Goal: Communication & Community: Answer question/provide support

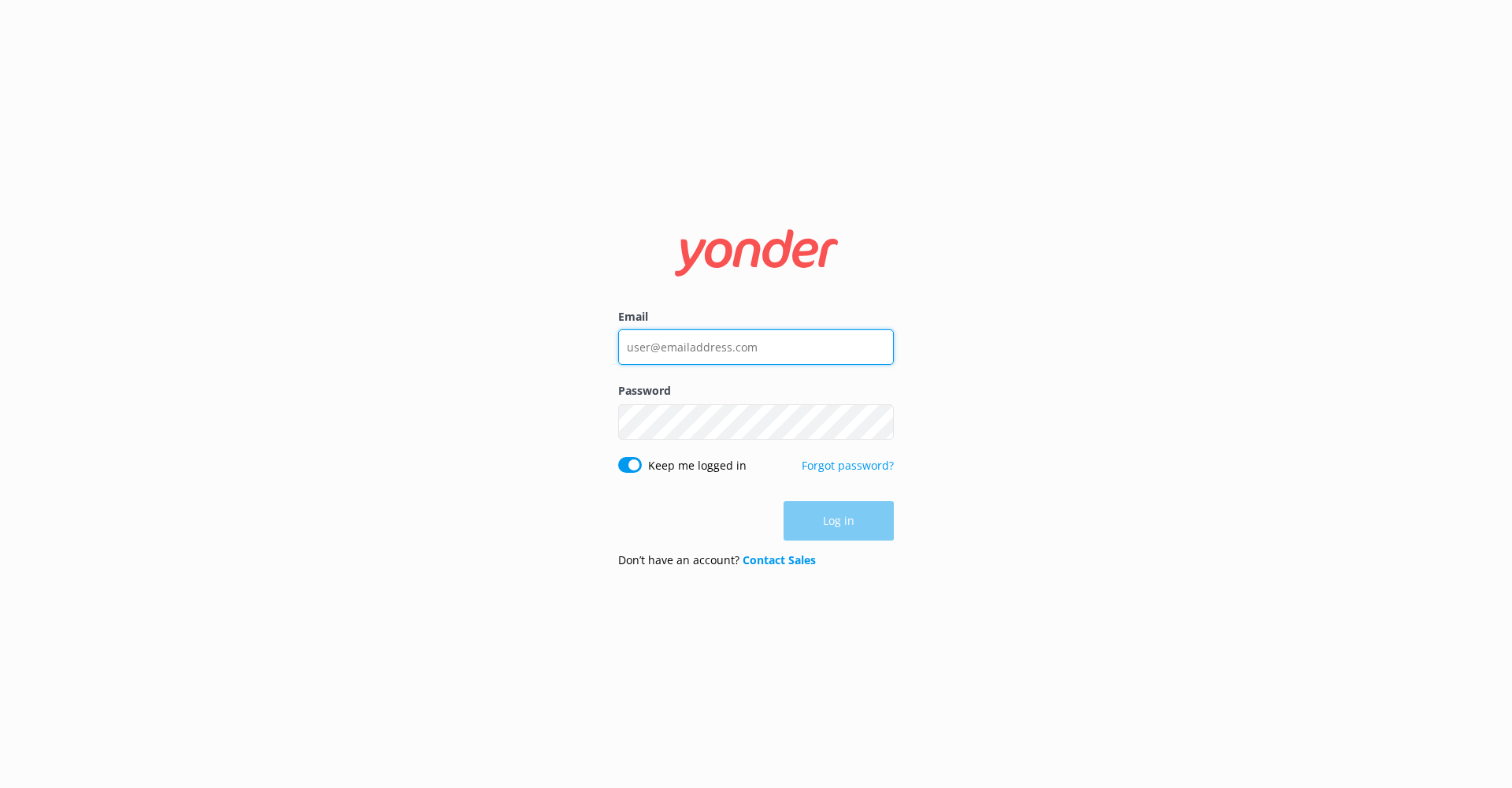
type input "[EMAIL_ADDRESS][DOMAIN_NAME]"
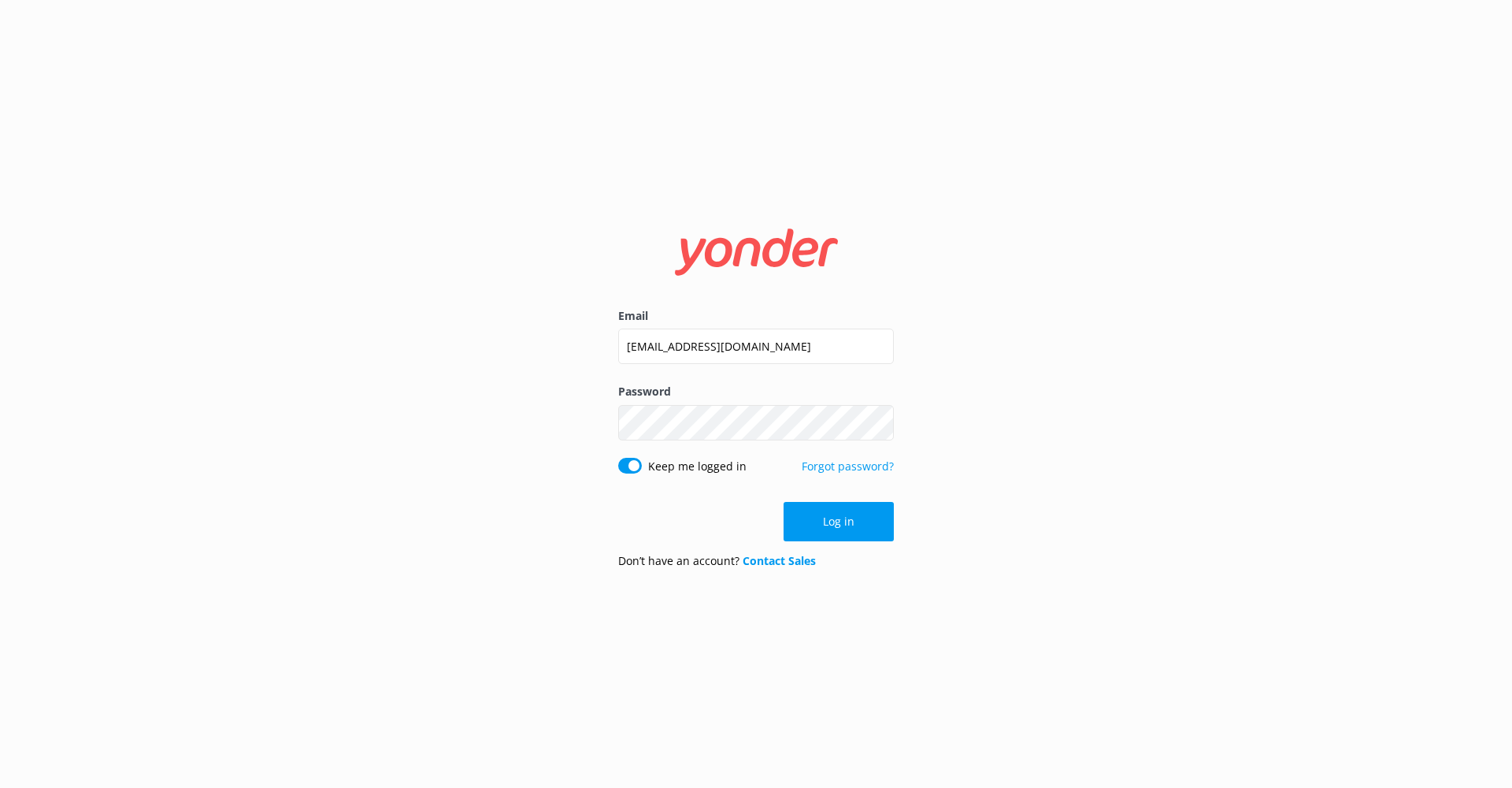
click at [854, 517] on button "Log in" at bounding box center [839, 521] width 110 height 39
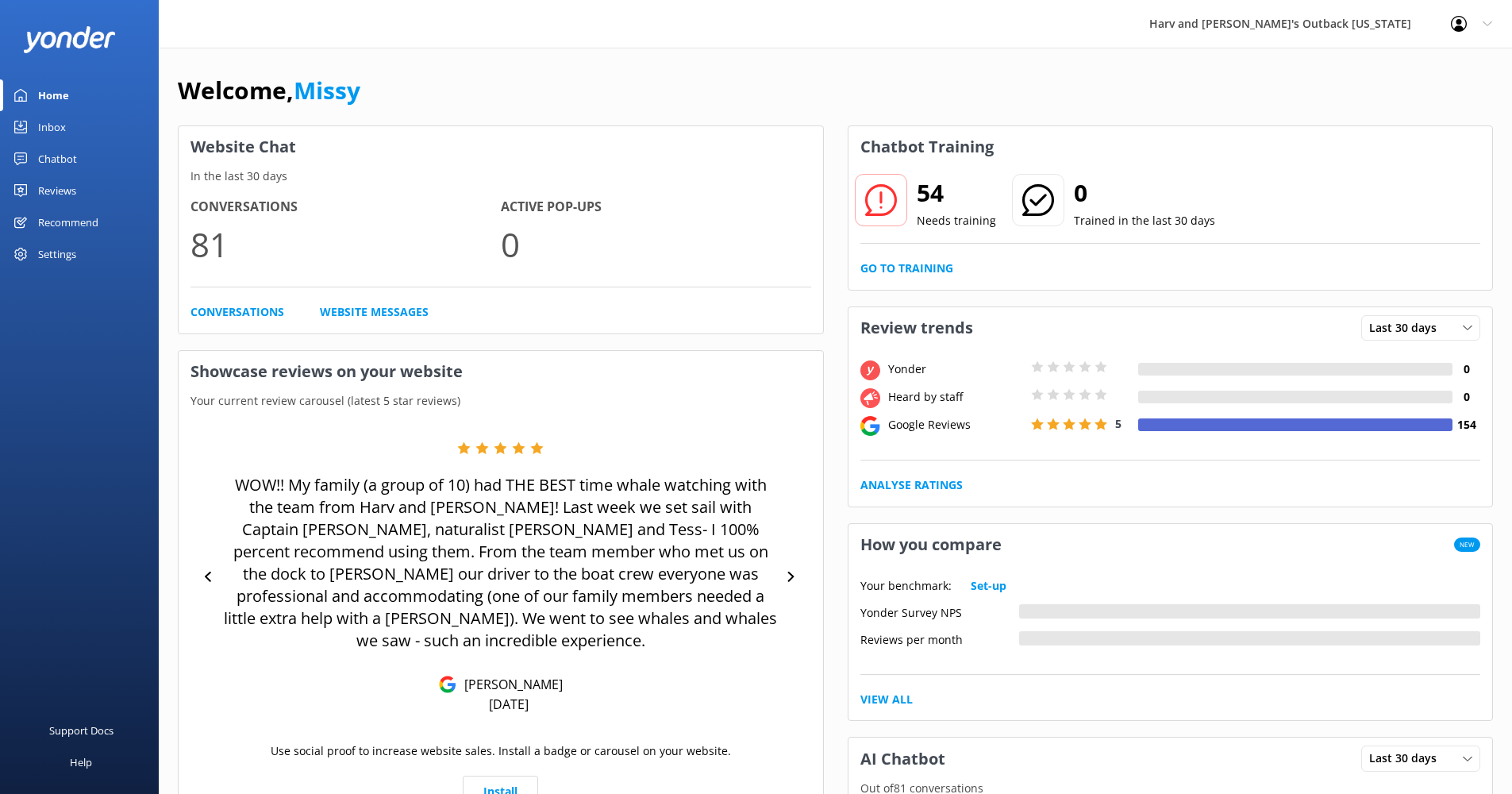
click at [48, 93] on div "Home" at bounding box center [54, 95] width 31 height 32
click at [950, 211] on h2 "54" at bounding box center [956, 192] width 80 height 38
click at [1466, 428] on h4 "154" at bounding box center [1466, 425] width 28 height 18
click at [1466, 420] on h4 "154" at bounding box center [1466, 425] width 28 height 18
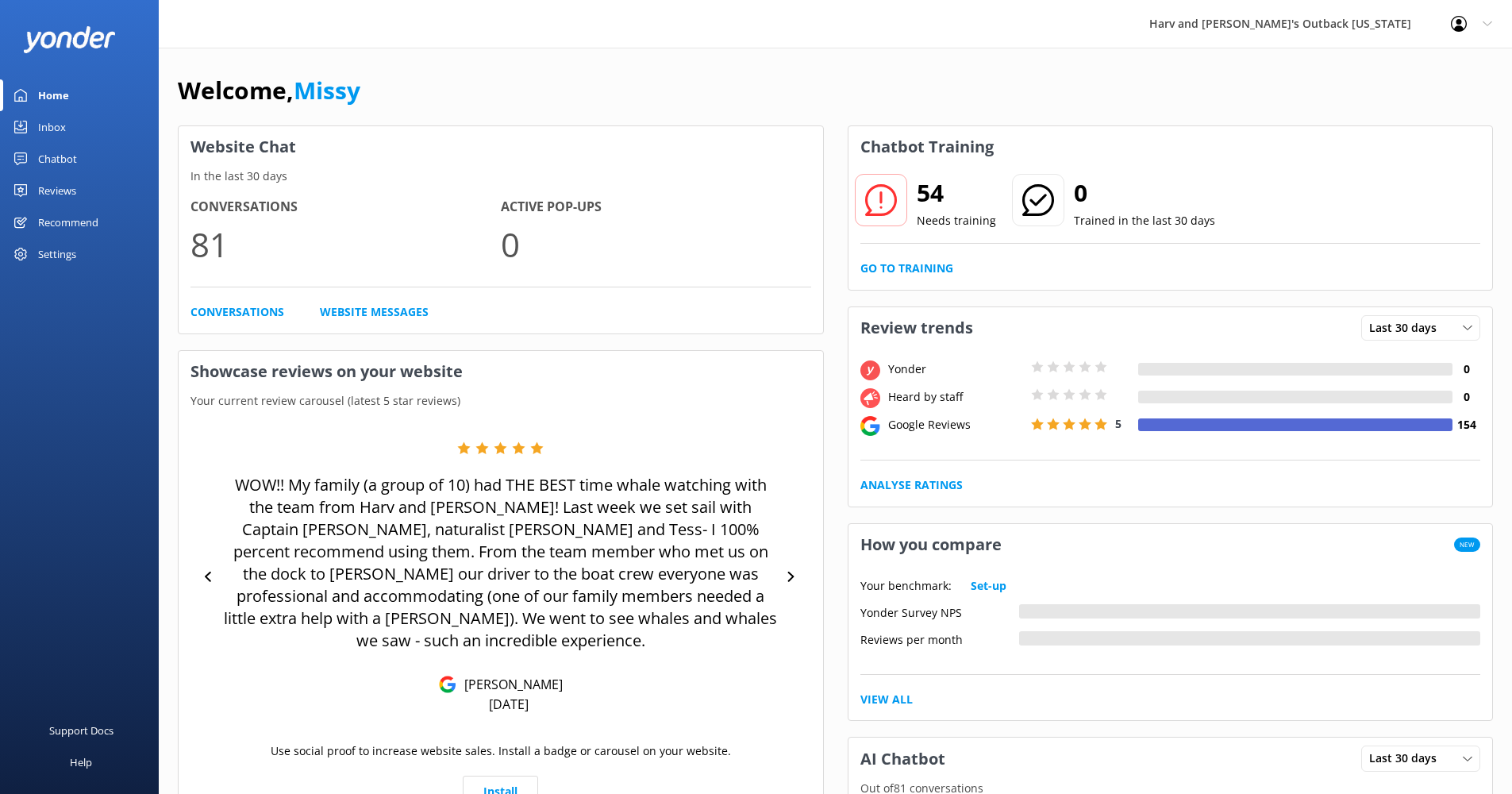
click at [963, 424] on div "Google Reviews" at bounding box center [955, 425] width 143 height 18
click at [1112, 420] on div "5" at bounding box center [1110, 423] width 159 height 15
click at [1114, 426] on div "5" at bounding box center [1110, 423] width 159 height 15
click at [914, 483] on link "Analyse Ratings" at bounding box center [911, 485] width 102 height 18
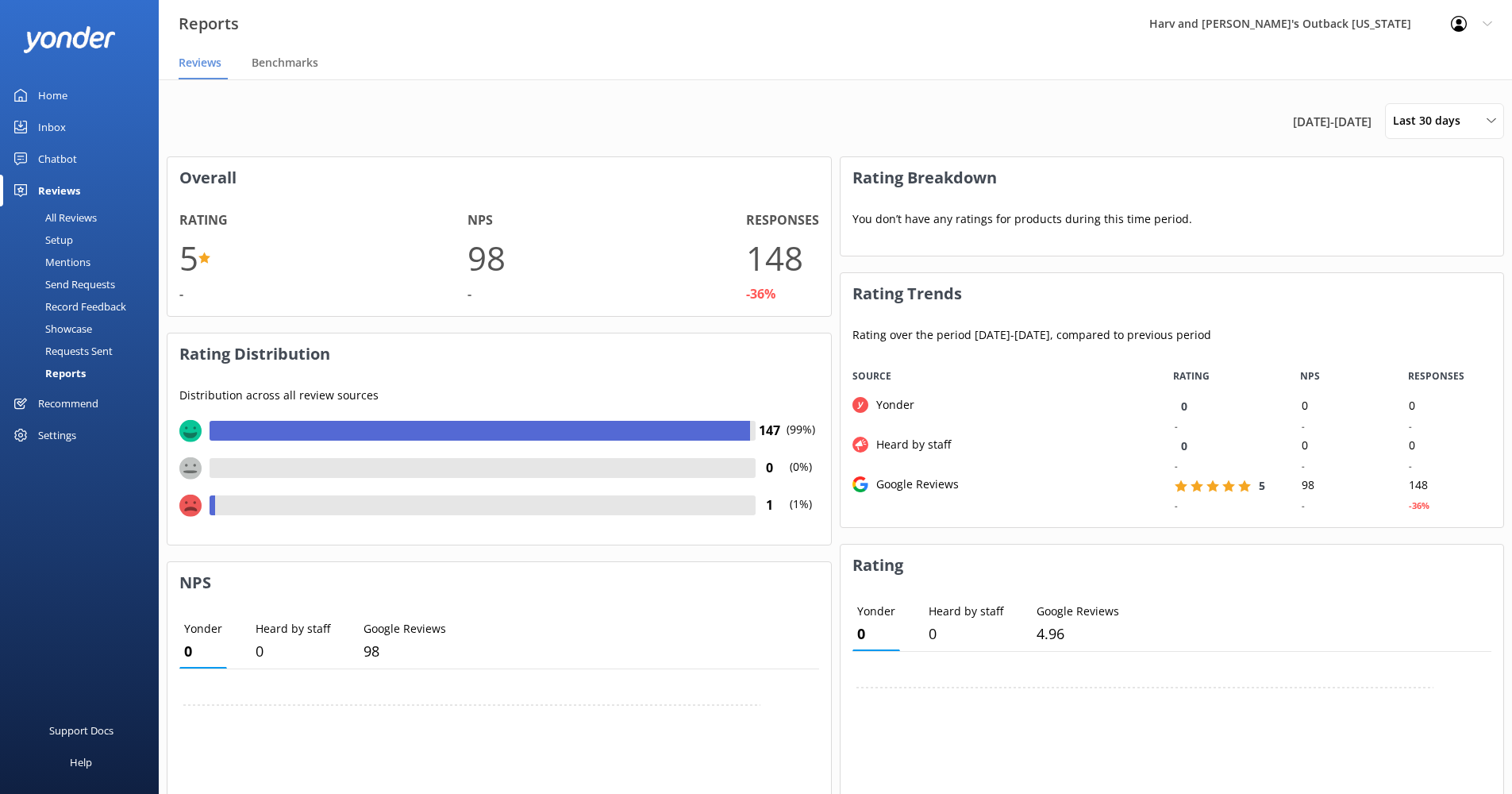
drag, startPoint x: 232, startPoint y: 248, endPoint x: 207, endPoint y: 258, distance: 26.9
click at [224, 254] on div "Rating 5 - NPS 98 - Responses 148 -36%" at bounding box center [498, 257] width 663 height 118
click at [205, 259] on use at bounding box center [204, 257] width 12 height 11
click at [478, 270] on h1 "98" at bounding box center [486, 258] width 38 height 54
drag, startPoint x: 722, startPoint y: 274, endPoint x: 755, endPoint y: 290, distance: 36.7
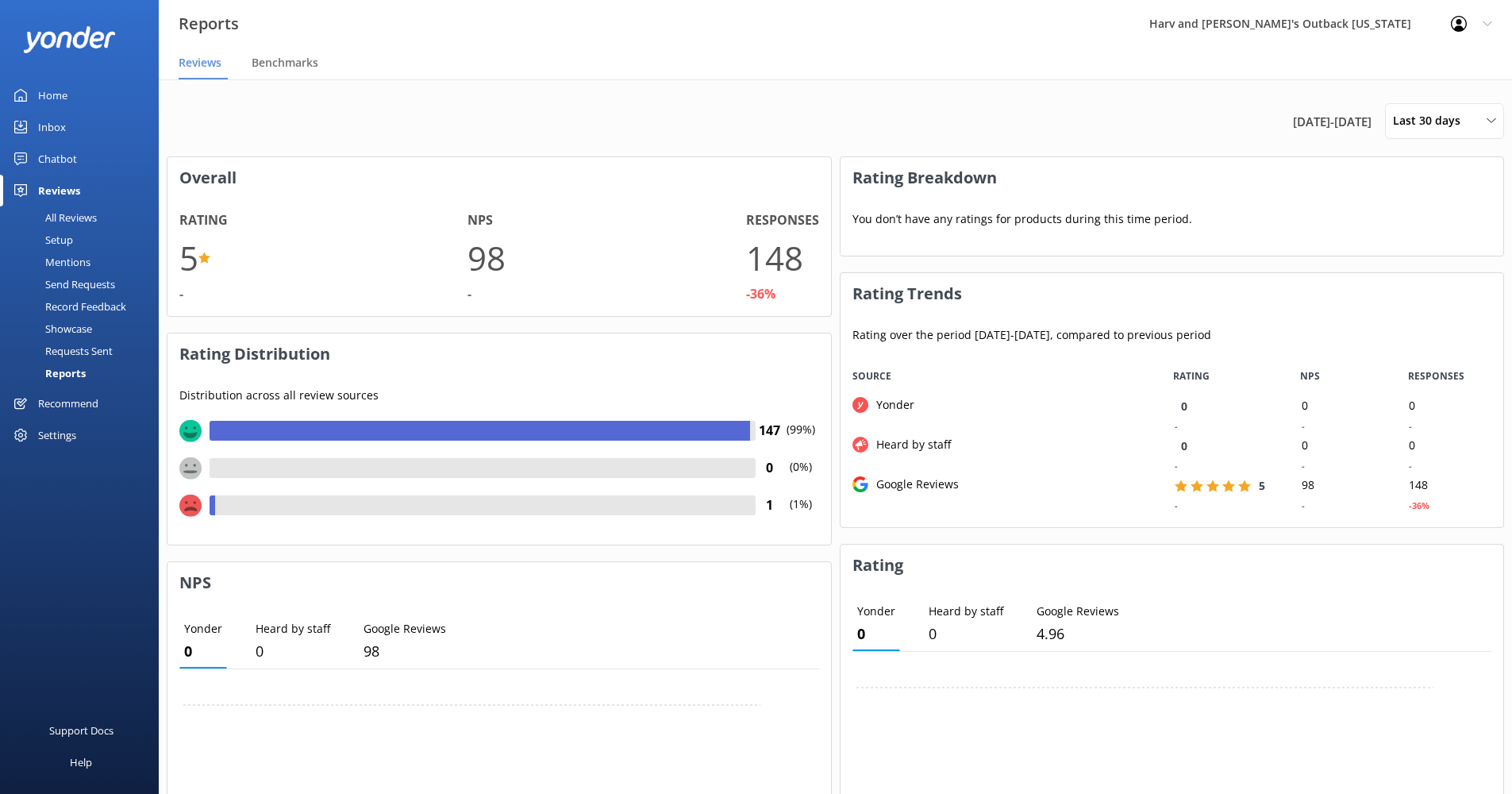
click at [723, 274] on div "Rating 5 - NPS 98 - Responses 148 -36%" at bounding box center [498, 257] width 663 height 118
click at [766, 297] on div "-36%" at bounding box center [760, 294] width 29 height 20
click at [788, 418] on div "Distribution across all review sources 147 (99%) 0 (0%) 1 (1%)" at bounding box center [498, 460] width 663 height 169
click at [794, 434] on p "(99%)" at bounding box center [801, 439] width 36 height 37
click at [54, 131] on div "Inbox" at bounding box center [52, 127] width 28 height 32
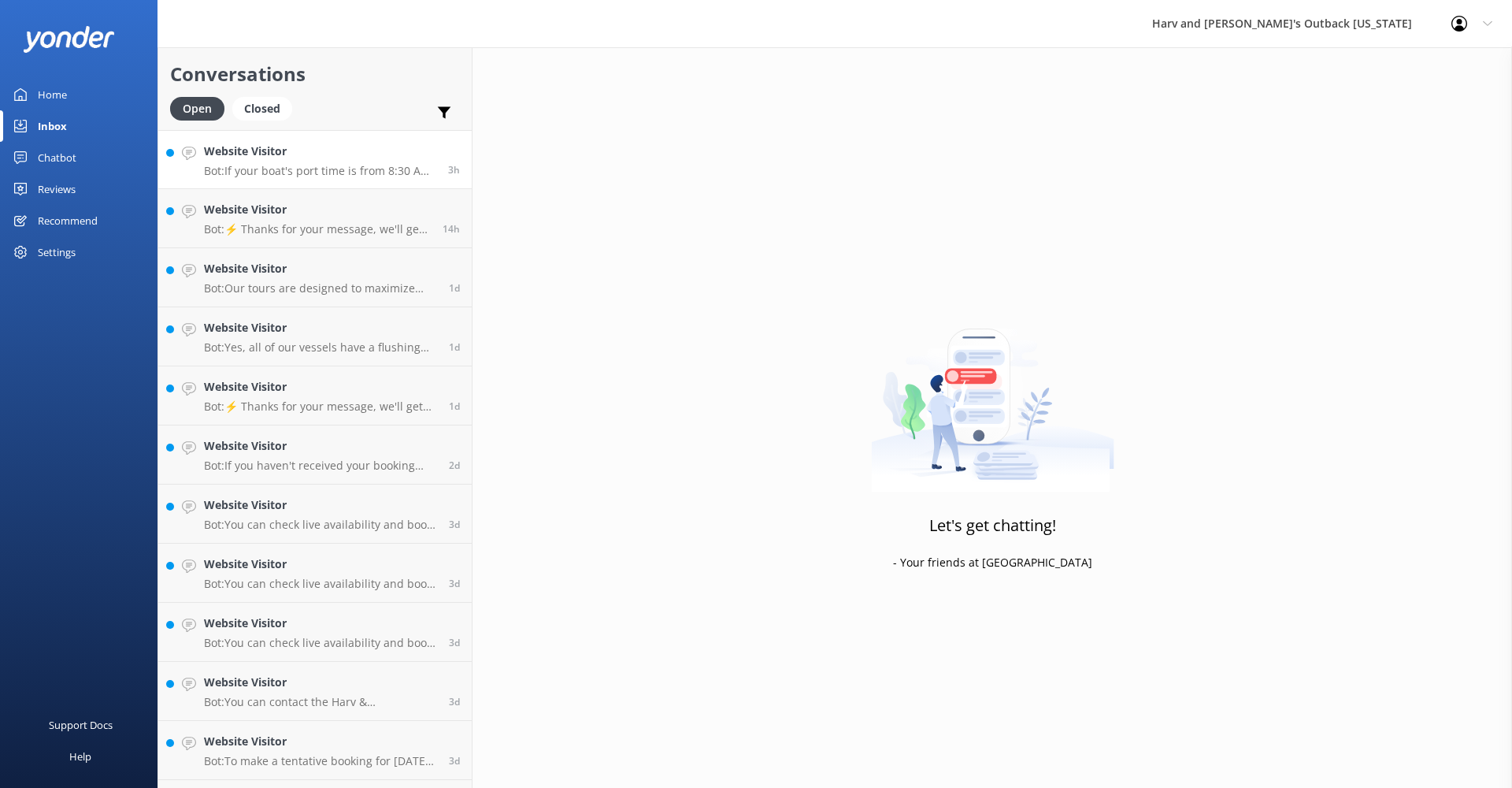
click at [369, 172] on p "Bot: If your boat's port time is from 8:30 AM to 8:30 PM, you would not be able…" at bounding box center [320, 171] width 232 height 15
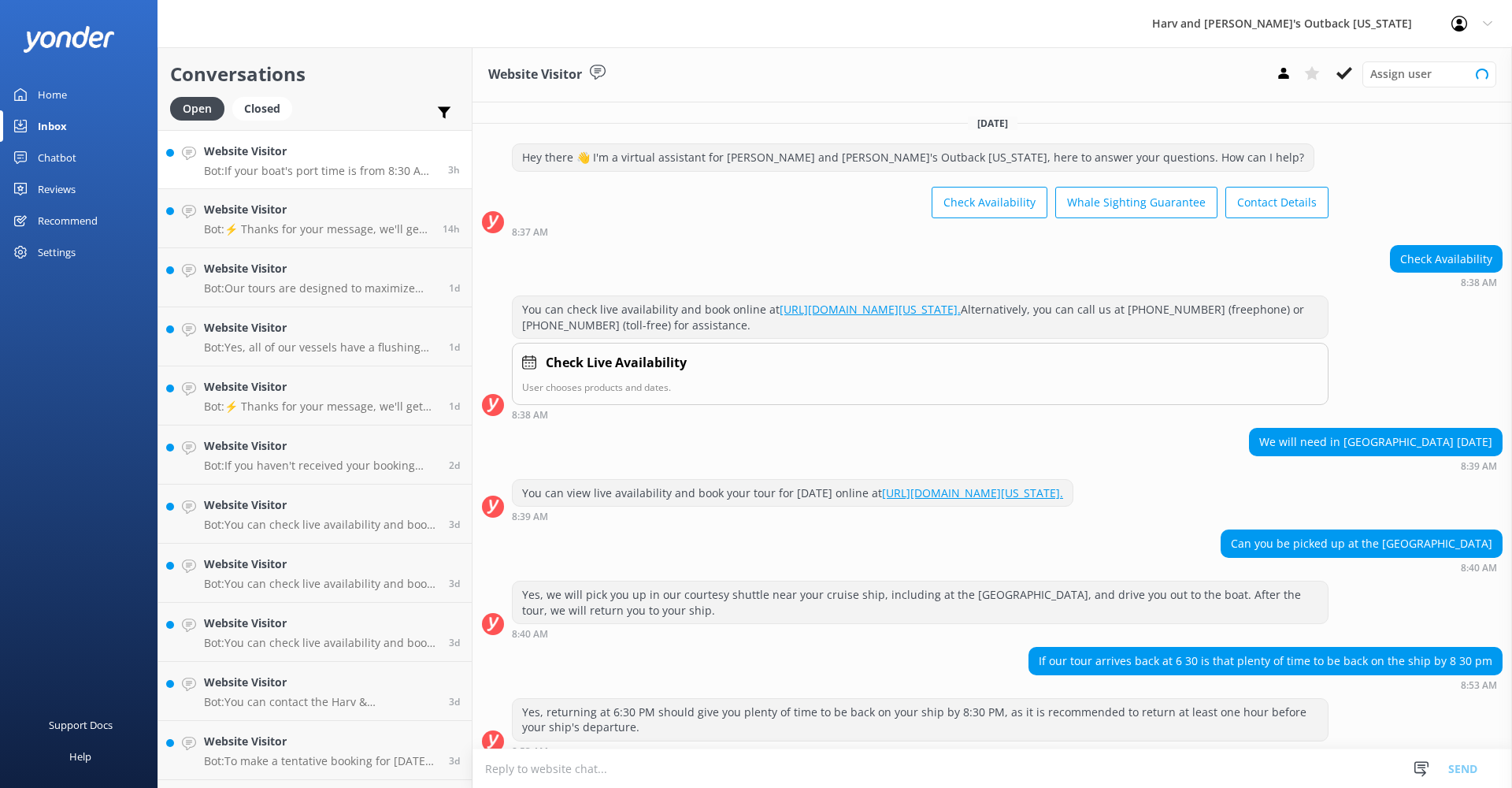
scroll to position [205, 0]
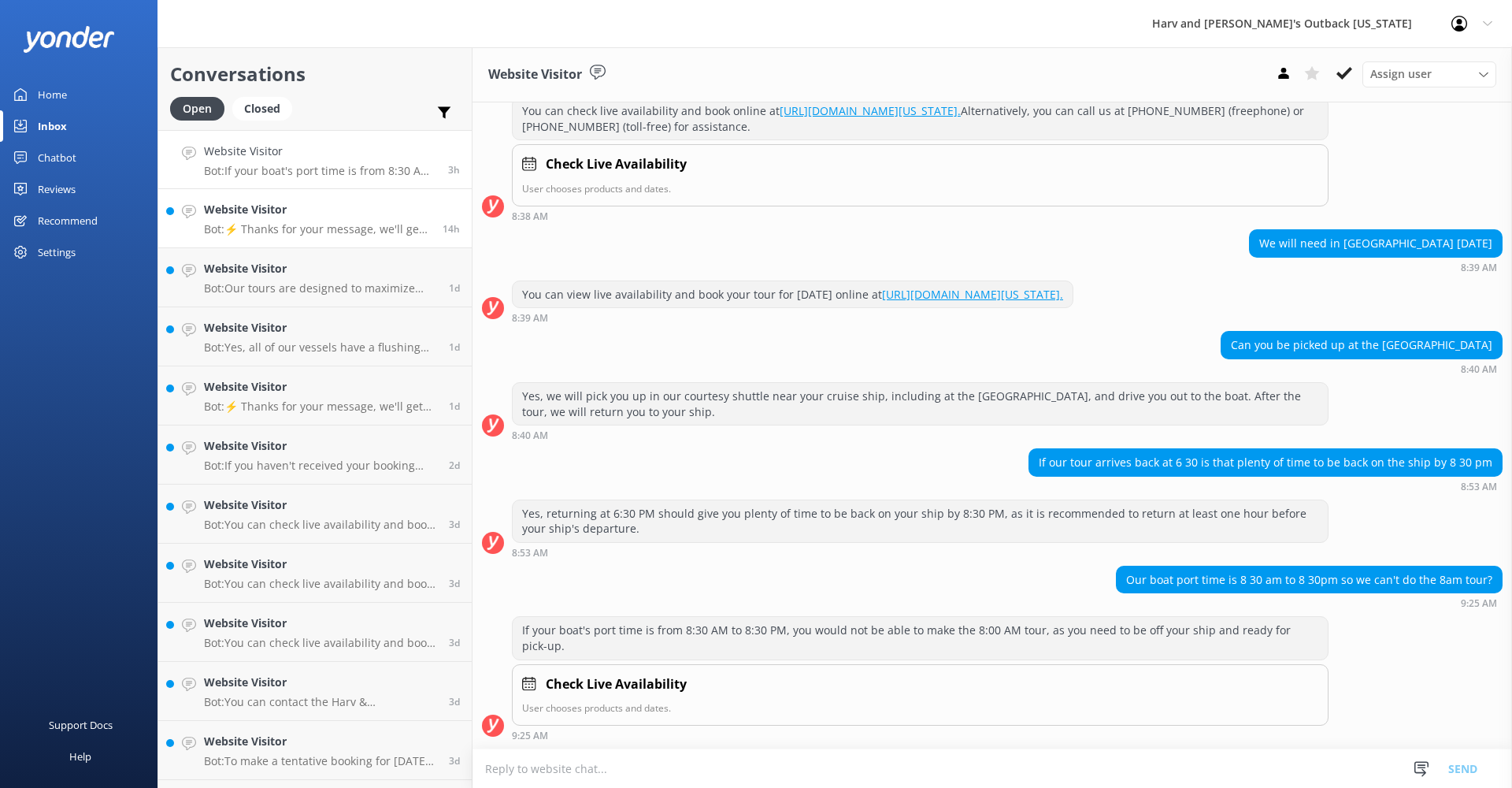
click at [256, 226] on p "Bot: ⚡ Thanks for your message, we'll get back to you as soon as we can. You're…" at bounding box center [317, 230] width 227 height 15
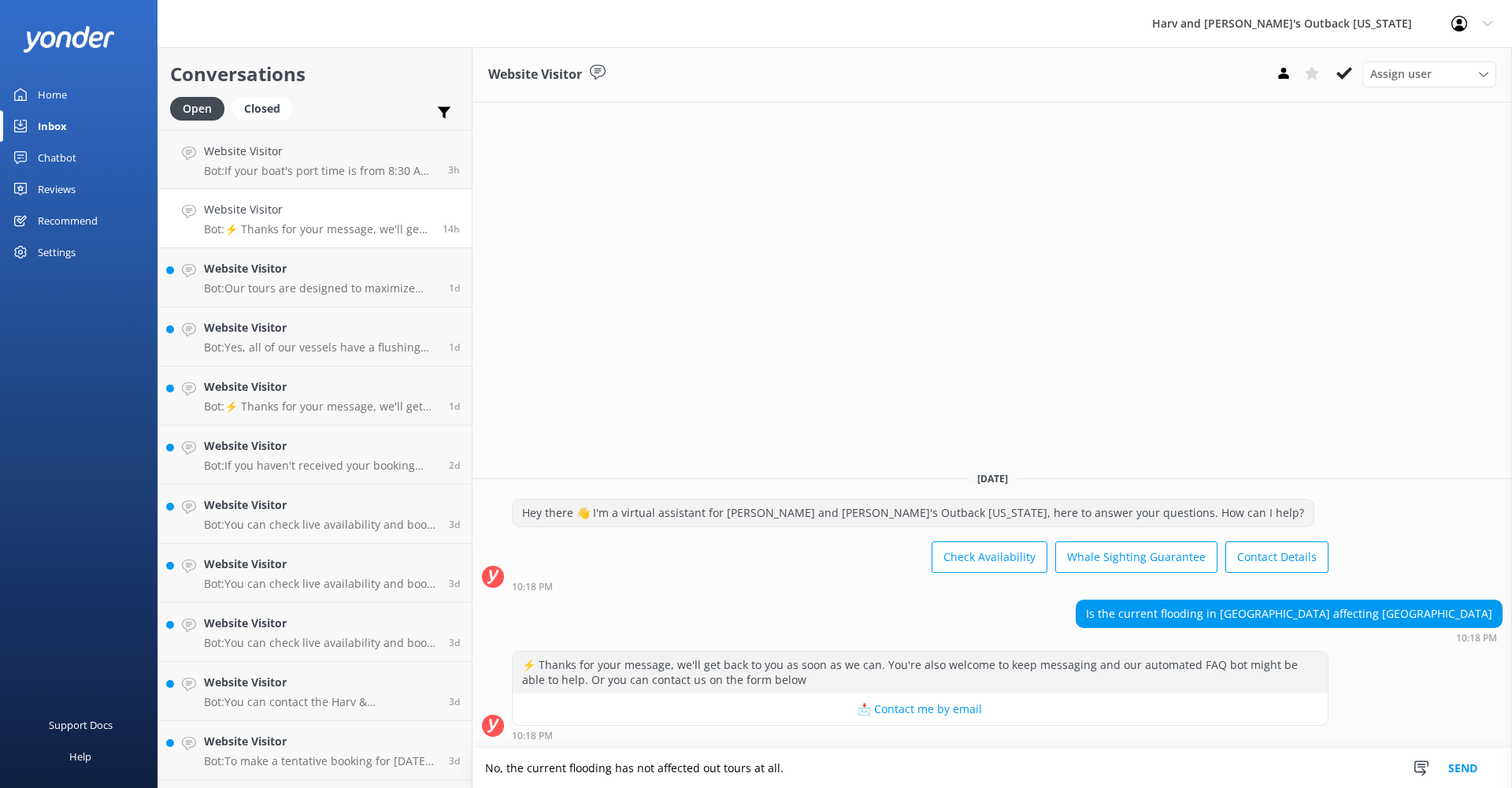
click at [705, 769] on textarea "No, the current flooding has not affected out tours at all." at bounding box center [992, 768] width 1040 height 39
click at [715, 773] on textarea "No, the current flooding has not affected out tours at all." at bounding box center [992, 768] width 1040 height 39
type textarea "No, the current flooding has not affected our tours at all."
